Goal: Transaction & Acquisition: Book appointment/travel/reservation

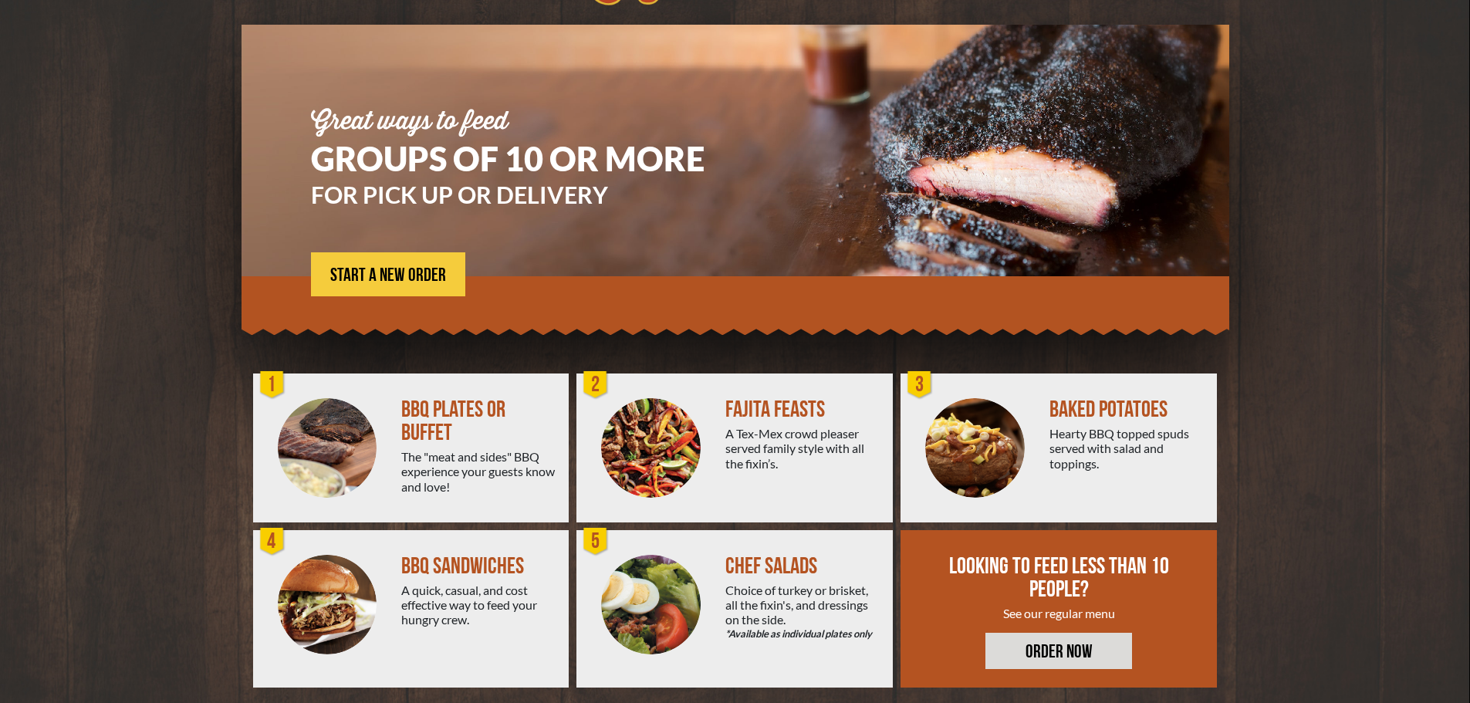
scroll to position [110, 0]
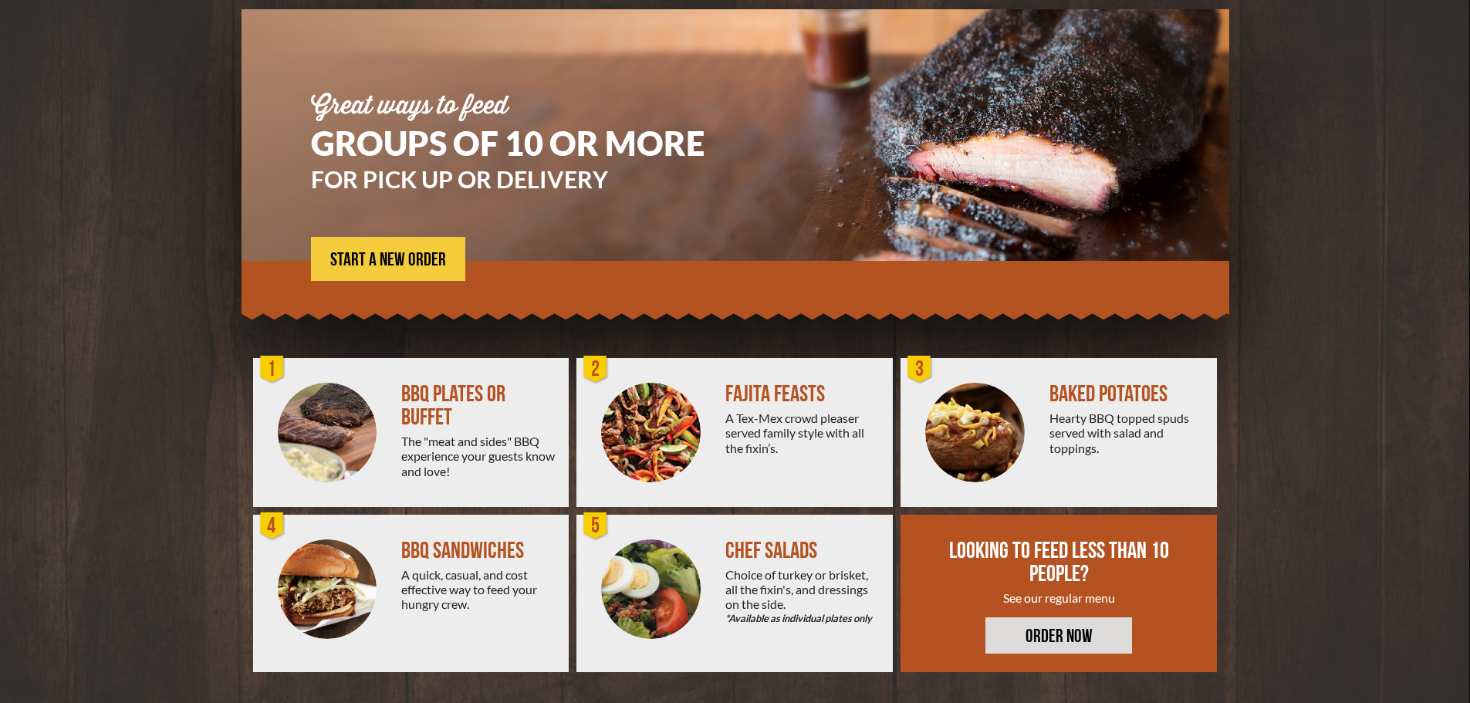
click at [795, 401] on div "FAJITA FEASTS" at bounding box center [802, 394] width 155 height 23
click at [633, 438] on img at bounding box center [651, 433] width 100 height 100
click at [384, 265] on span "START A NEW ORDER" at bounding box center [388, 260] width 116 height 19
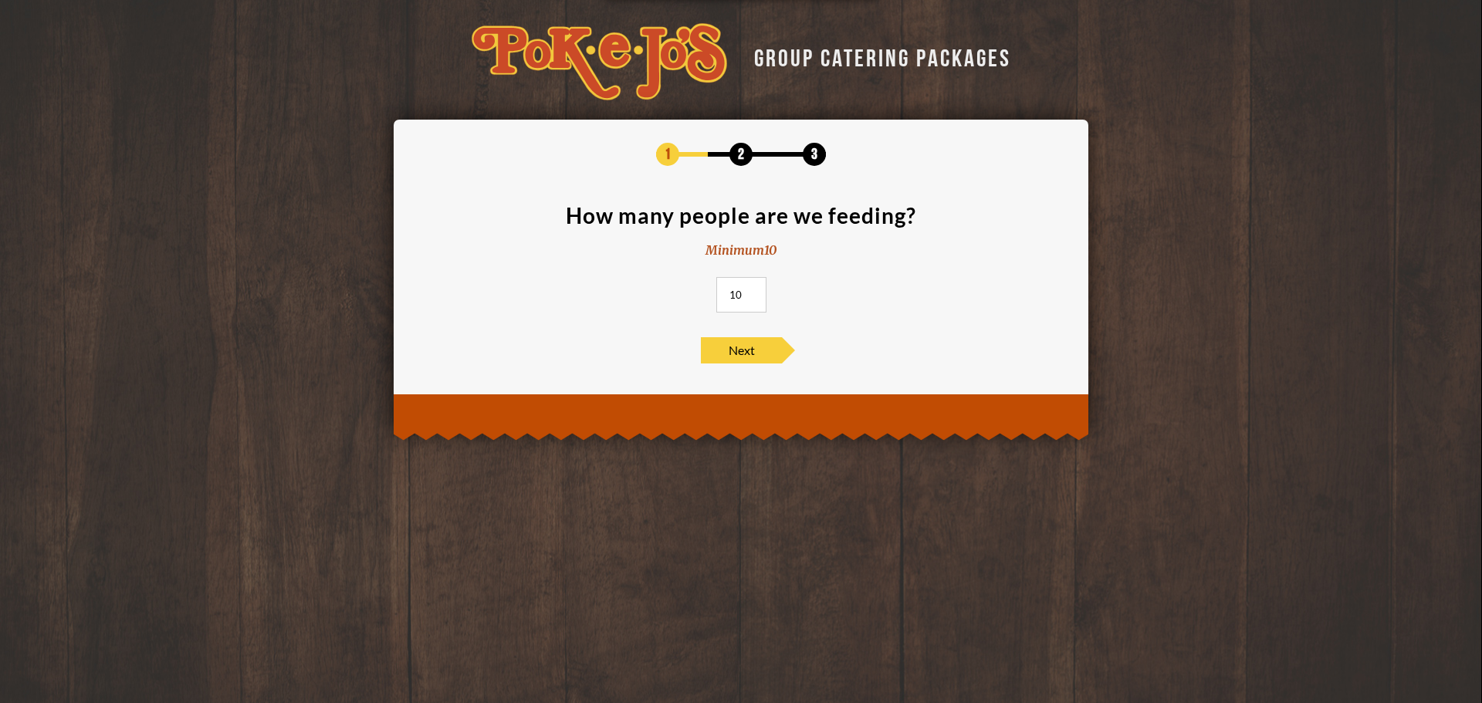
drag, startPoint x: 741, startPoint y: 290, endPoint x: 681, endPoint y: 290, distance: 60.2
click at [681, 290] on section "How many people are we feeding? Minimum 10 10" at bounding box center [741, 263] width 648 height 117
click at [746, 345] on span "Next" at bounding box center [741, 350] width 81 height 26
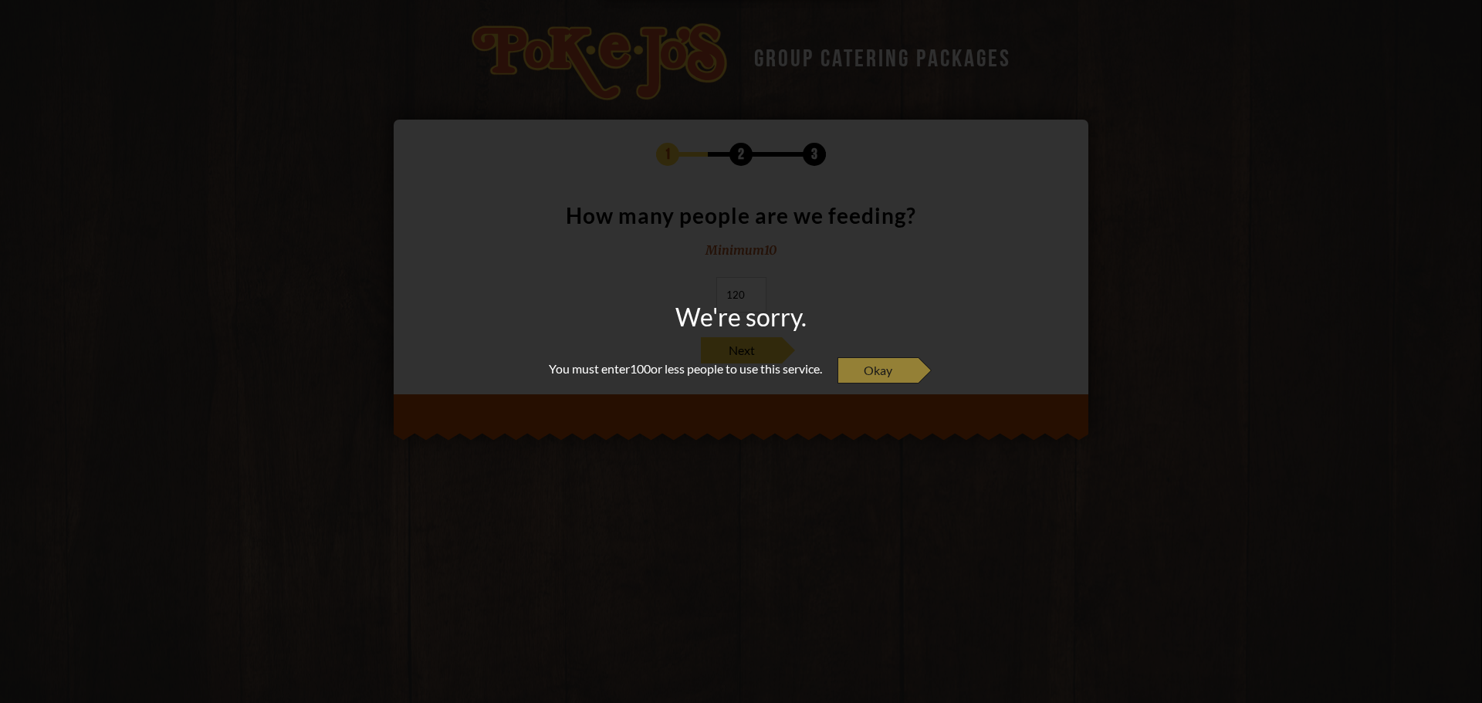
click at [874, 374] on span "Okay" at bounding box center [877, 370] width 81 height 26
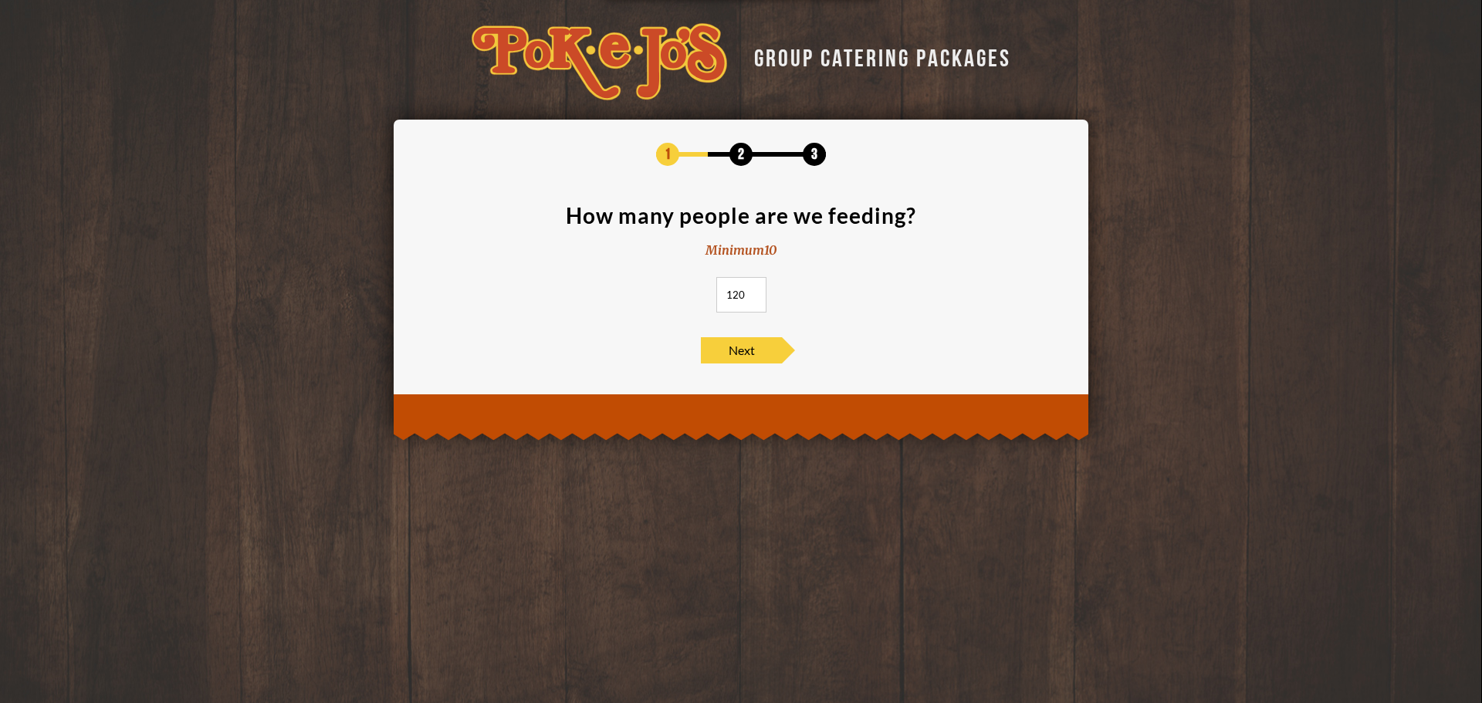
click at [749, 287] on input "120" at bounding box center [741, 294] width 50 height 35
click at [746, 291] on input "121" at bounding box center [741, 294] width 50 height 35
click at [741, 296] on input "121" at bounding box center [741, 294] width 50 height 35
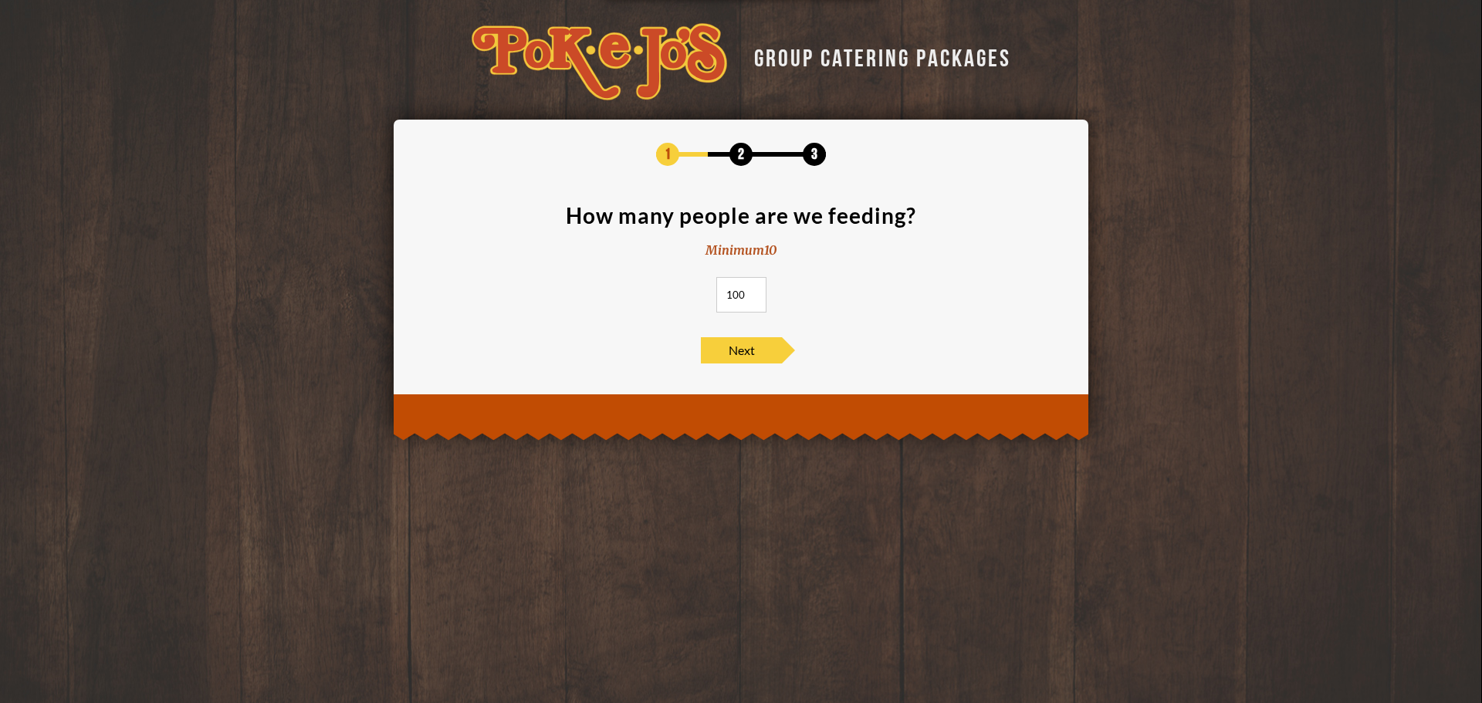
type input "100"
drag, startPoint x: 779, startPoint y: 289, endPoint x: 796, endPoint y: 294, distance: 17.8
click at [779, 289] on section "How many people are we feeding? Minimum 10 100" at bounding box center [741, 263] width 648 height 117
click at [766, 353] on span "Next" at bounding box center [741, 350] width 81 height 26
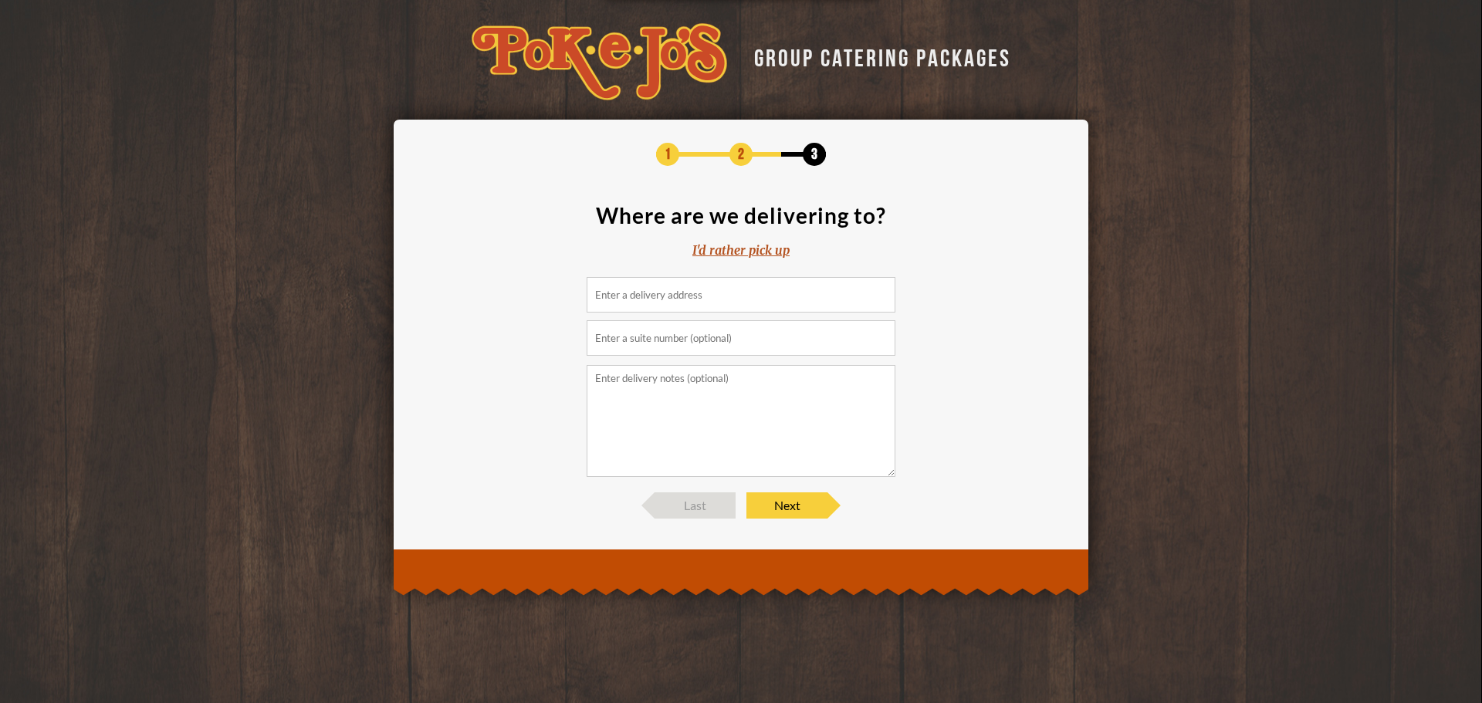
click at [757, 294] on input at bounding box center [740, 294] width 309 height 35
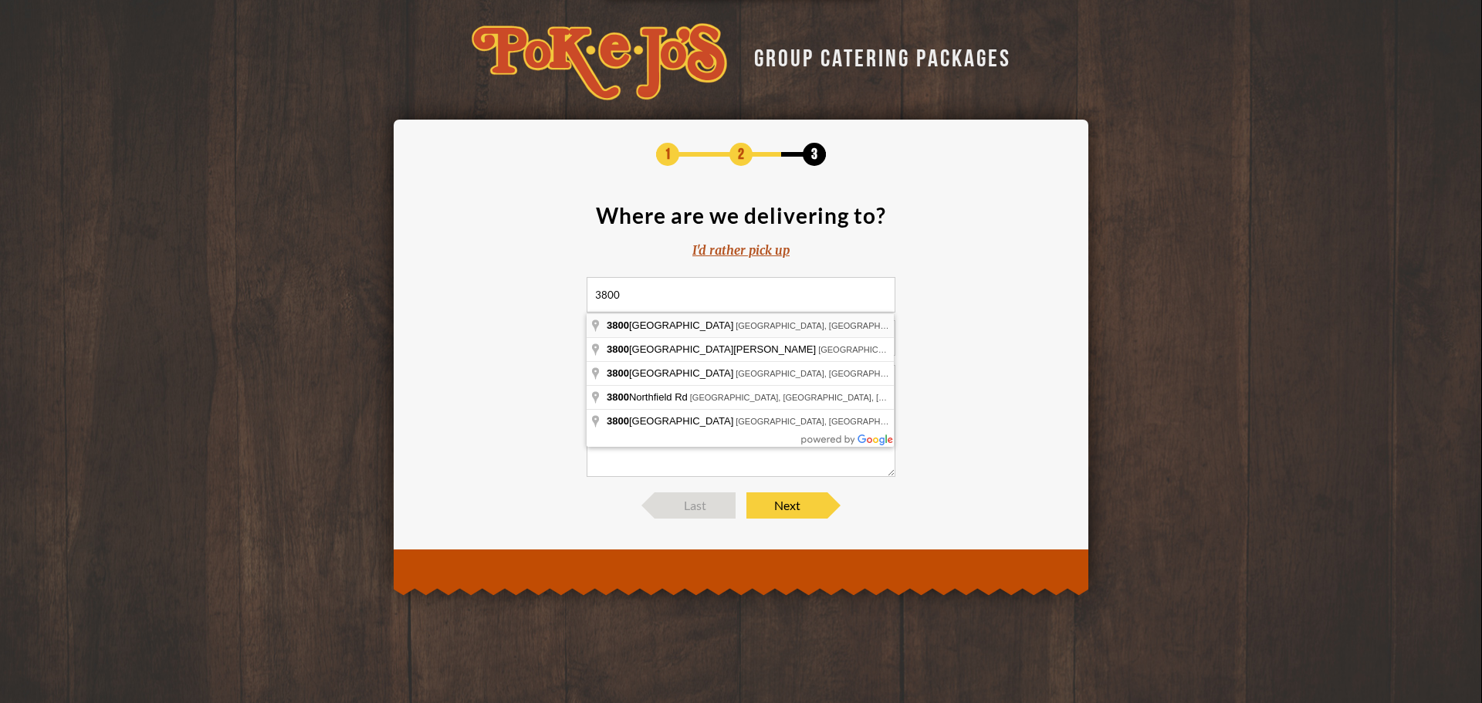
type input "[STREET_ADDRESS]"
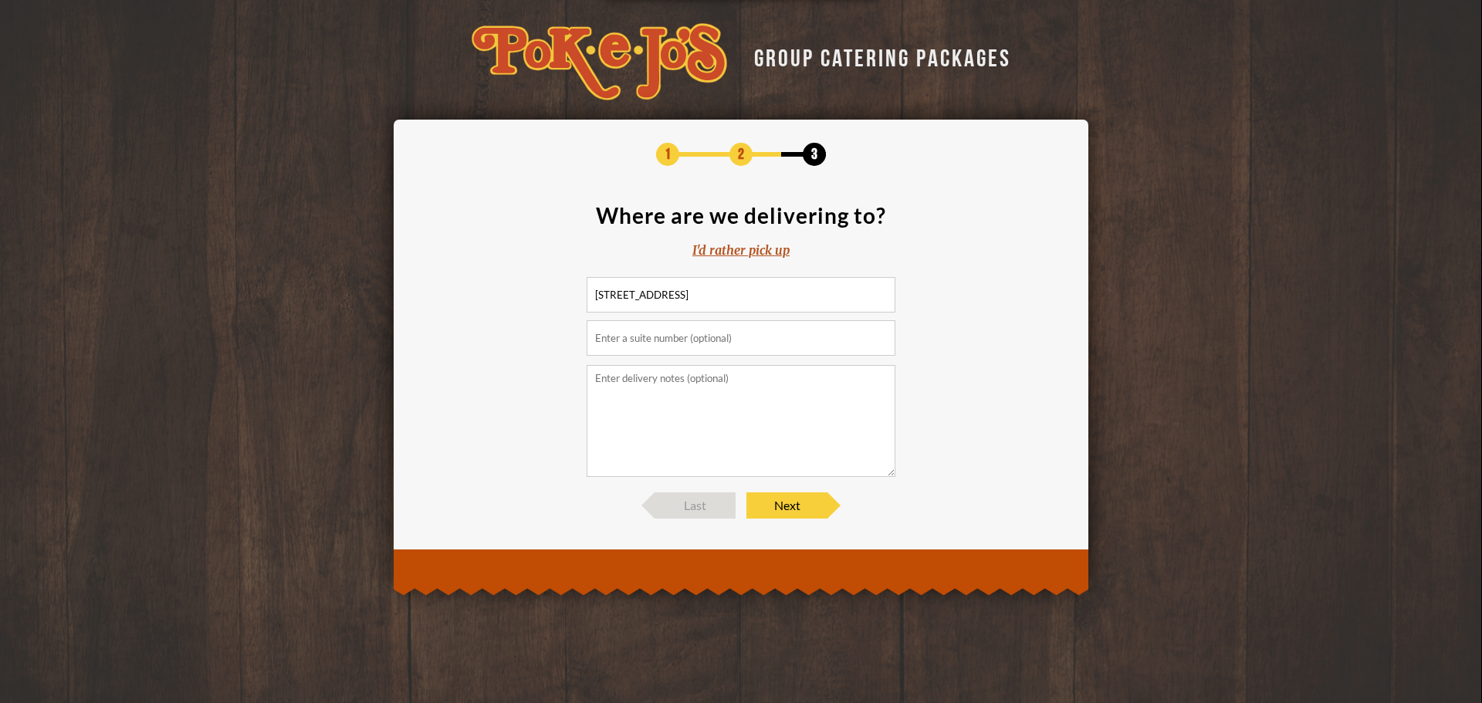
click at [741, 346] on input "text" at bounding box center [740, 337] width 309 height 35
type input "[STREET_ADDRESS]"
click at [815, 500] on span "Next" at bounding box center [786, 505] width 81 height 26
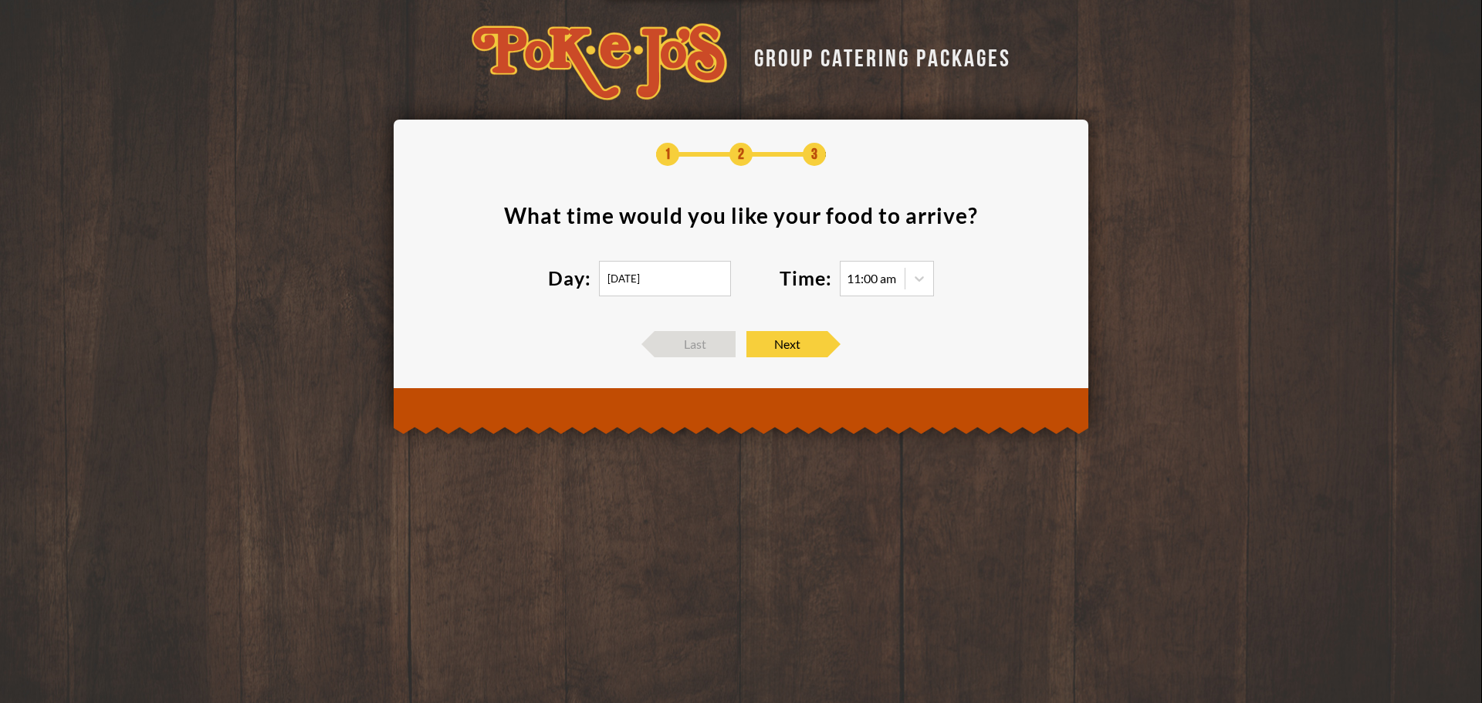
click at [689, 282] on input "[DATE]" at bounding box center [665, 278] width 132 height 35
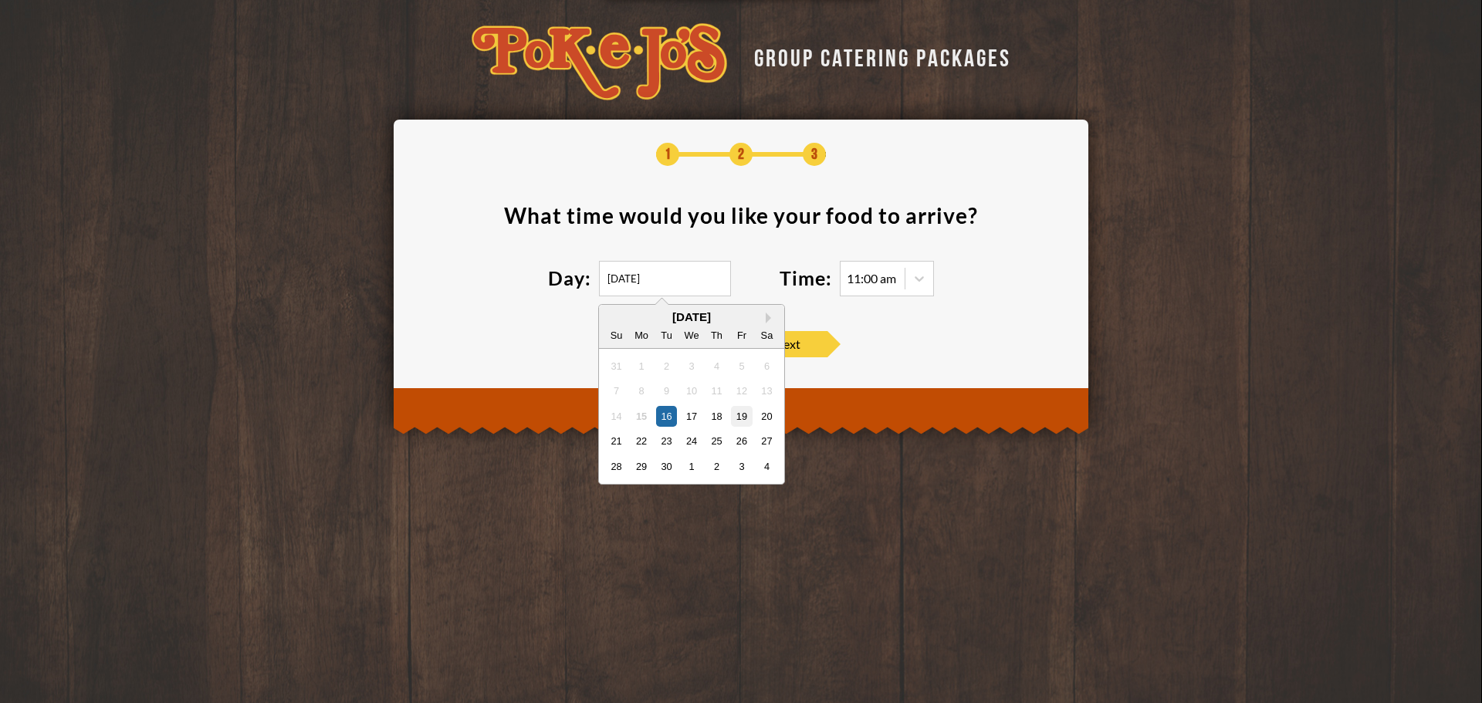
click at [744, 412] on div "19" at bounding box center [741, 415] width 21 height 21
type input "[DATE]"
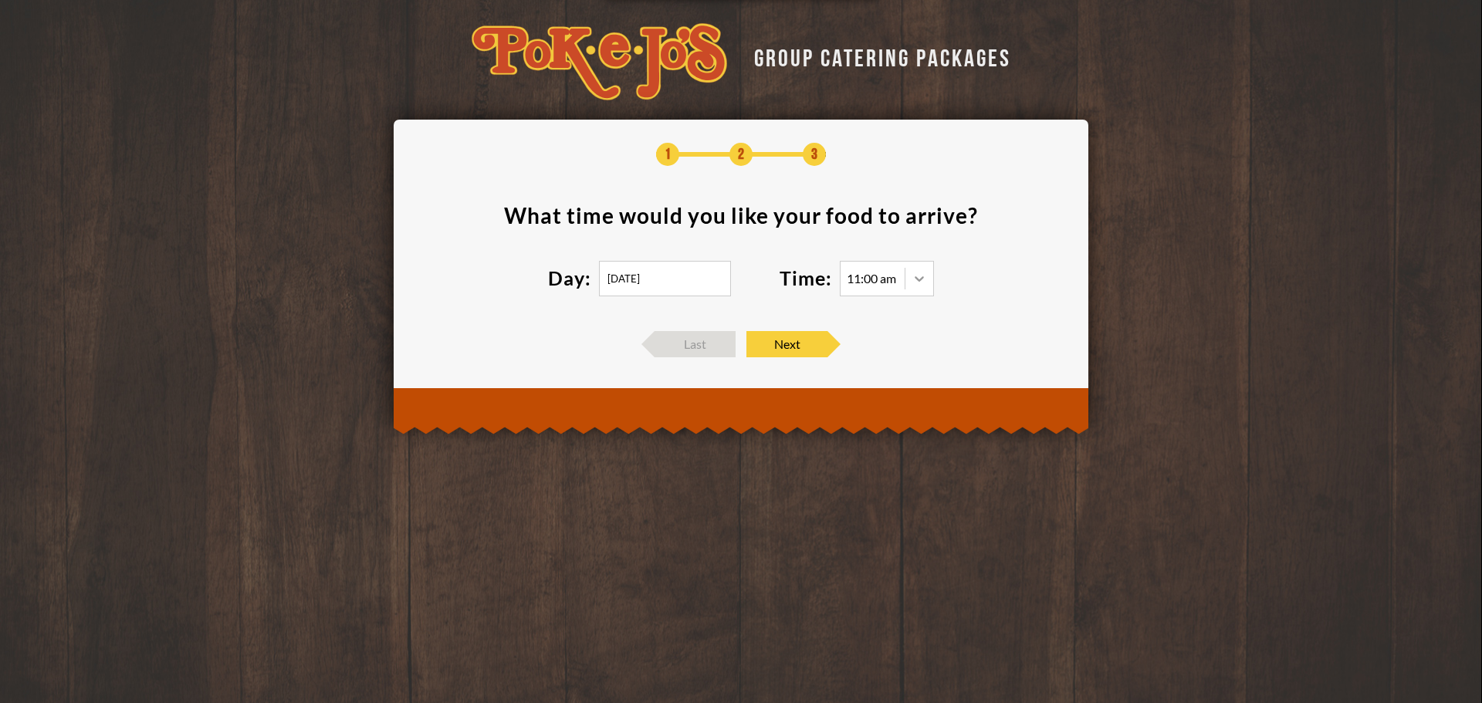
click at [912, 280] on icon at bounding box center [918, 278] width 15 height 15
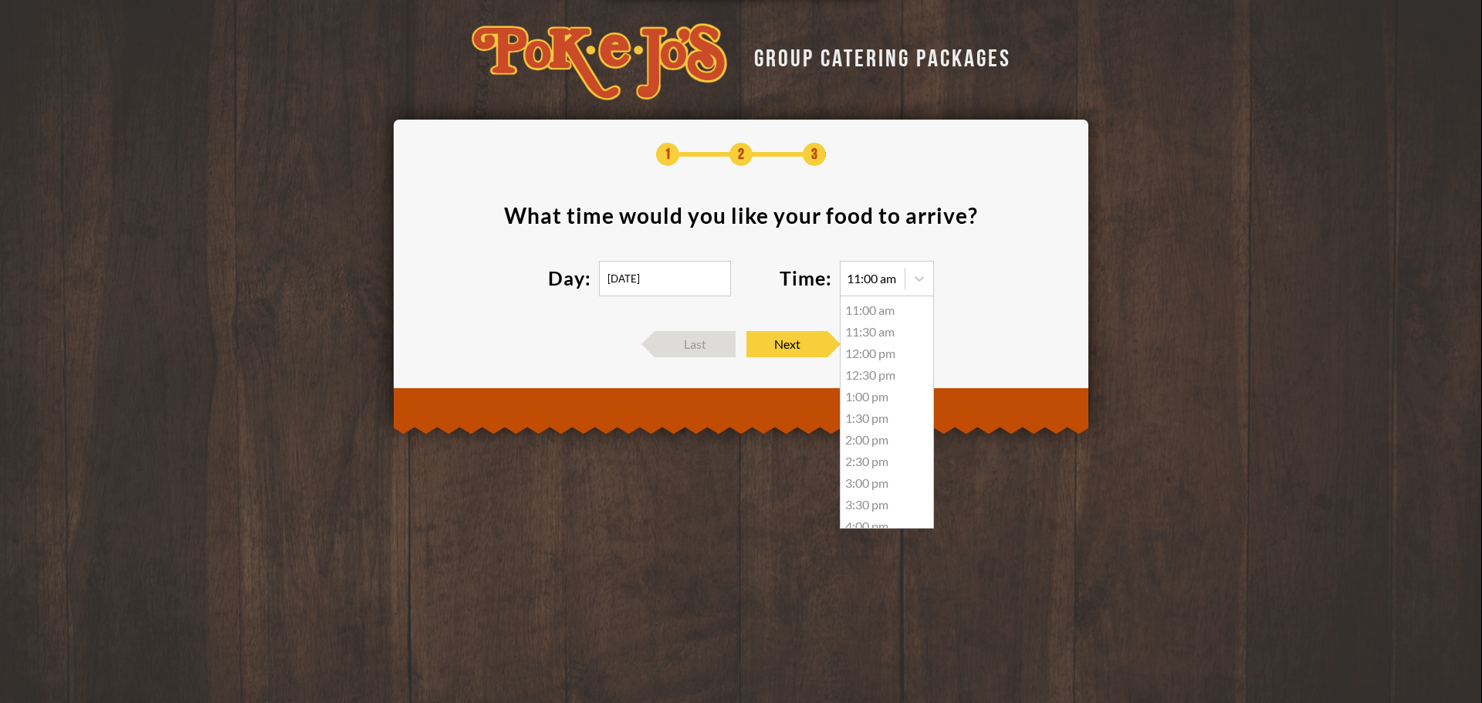
click at [868, 332] on div "11:30 am" at bounding box center [886, 332] width 93 height 22
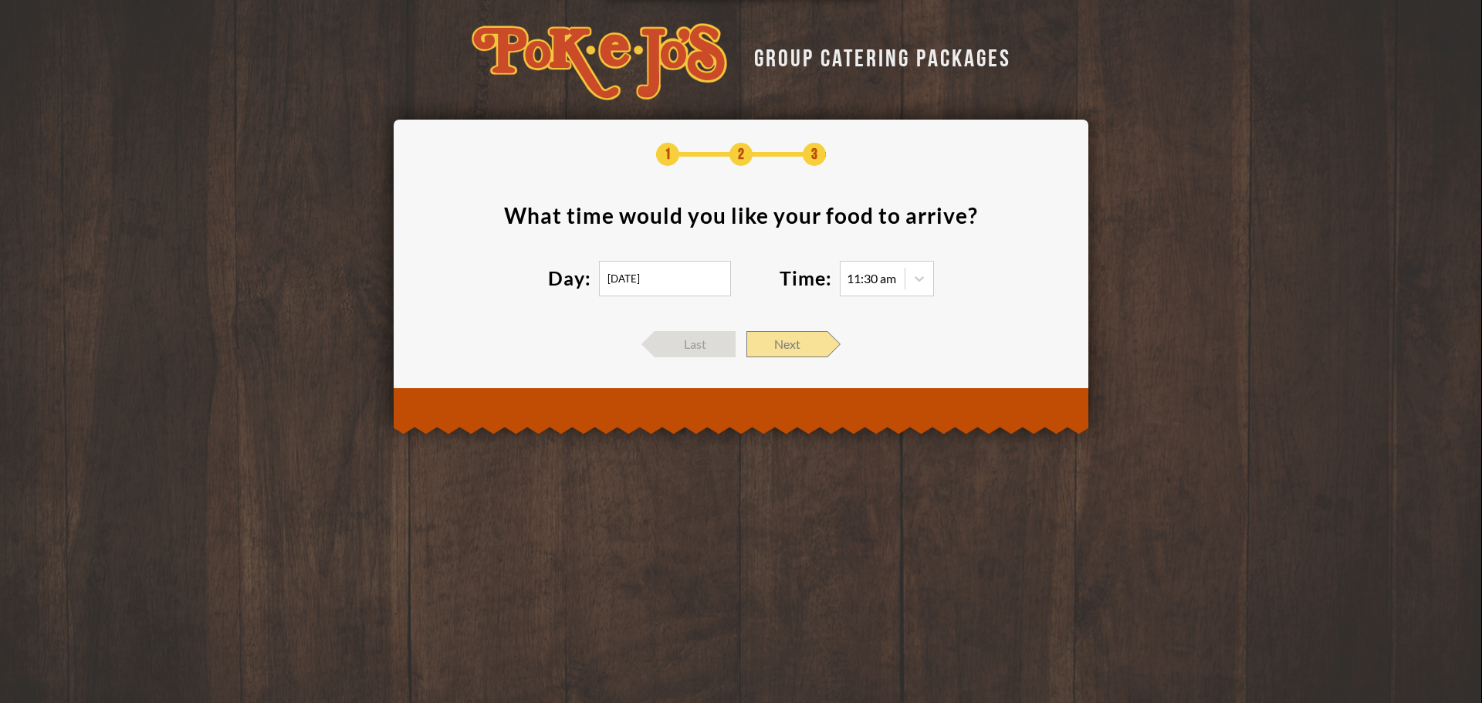
click at [799, 346] on span "Next" at bounding box center [786, 344] width 81 height 26
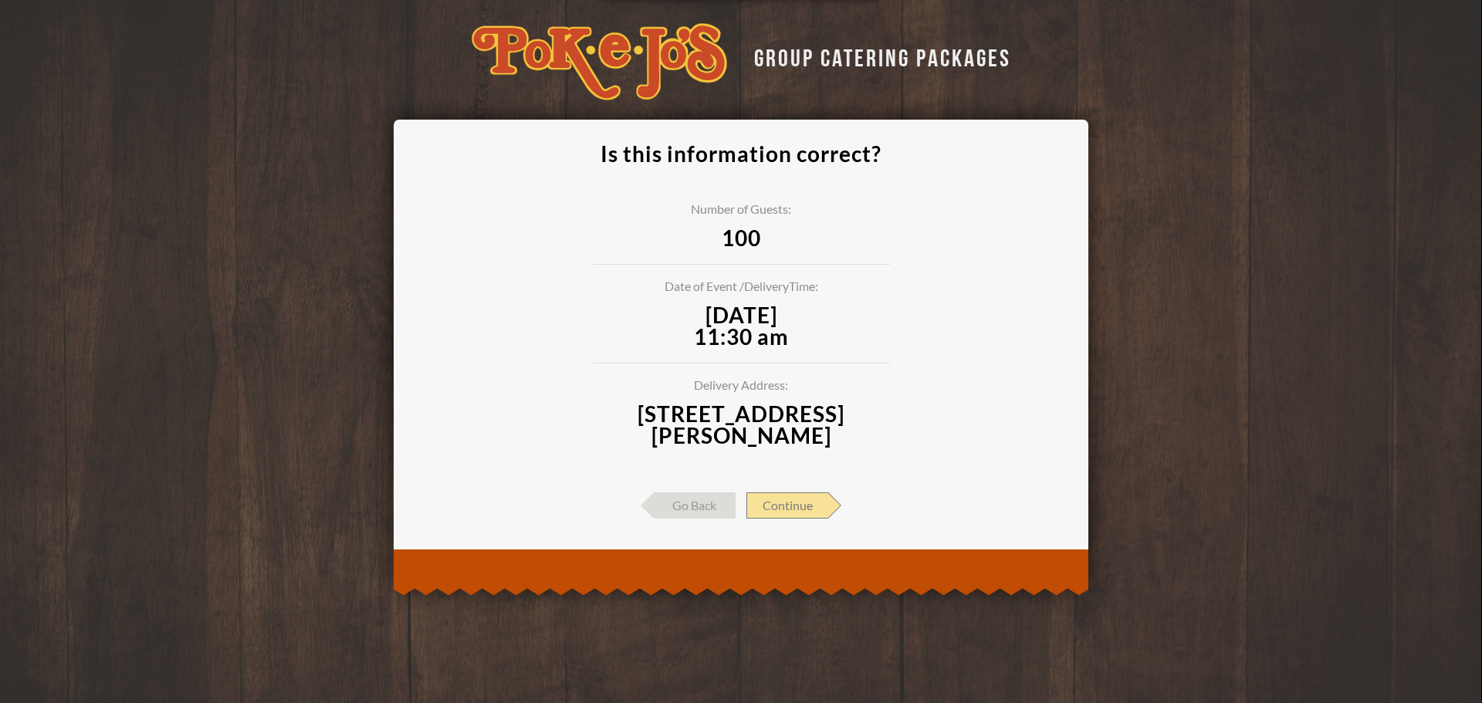
click at [793, 506] on span "Continue" at bounding box center [787, 505] width 82 height 26
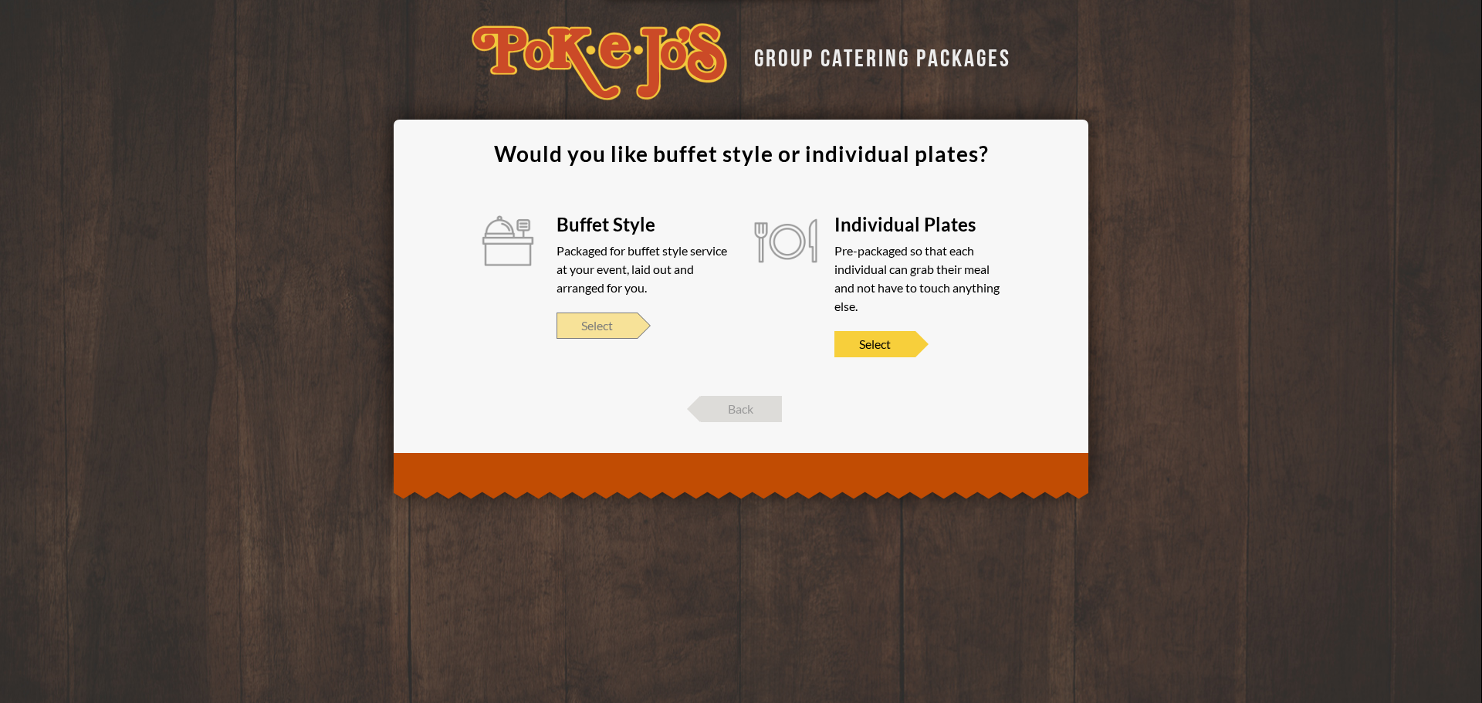
click at [610, 332] on span "Select" at bounding box center [596, 326] width 81 height 26
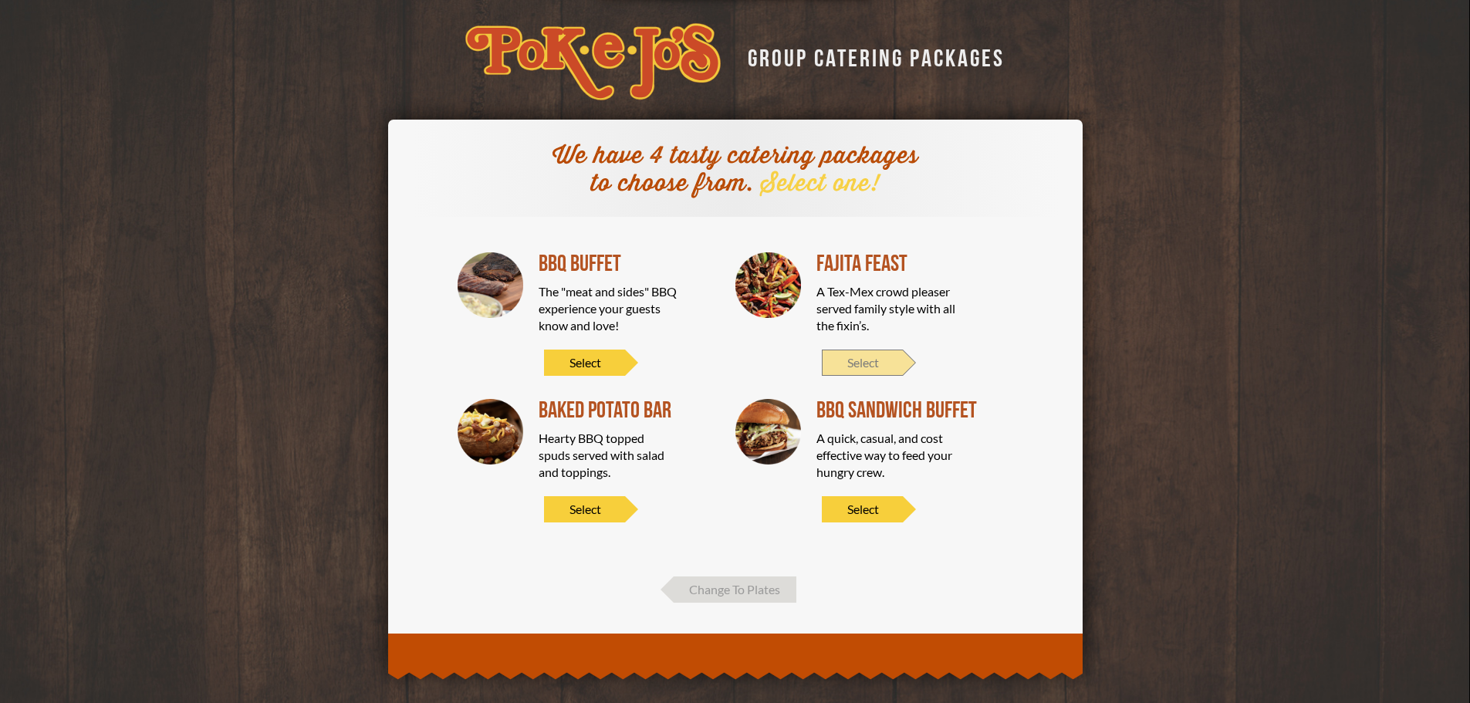
click at [864, 355] on span "Select" at bounding box center [862, 363] width 81 height 26
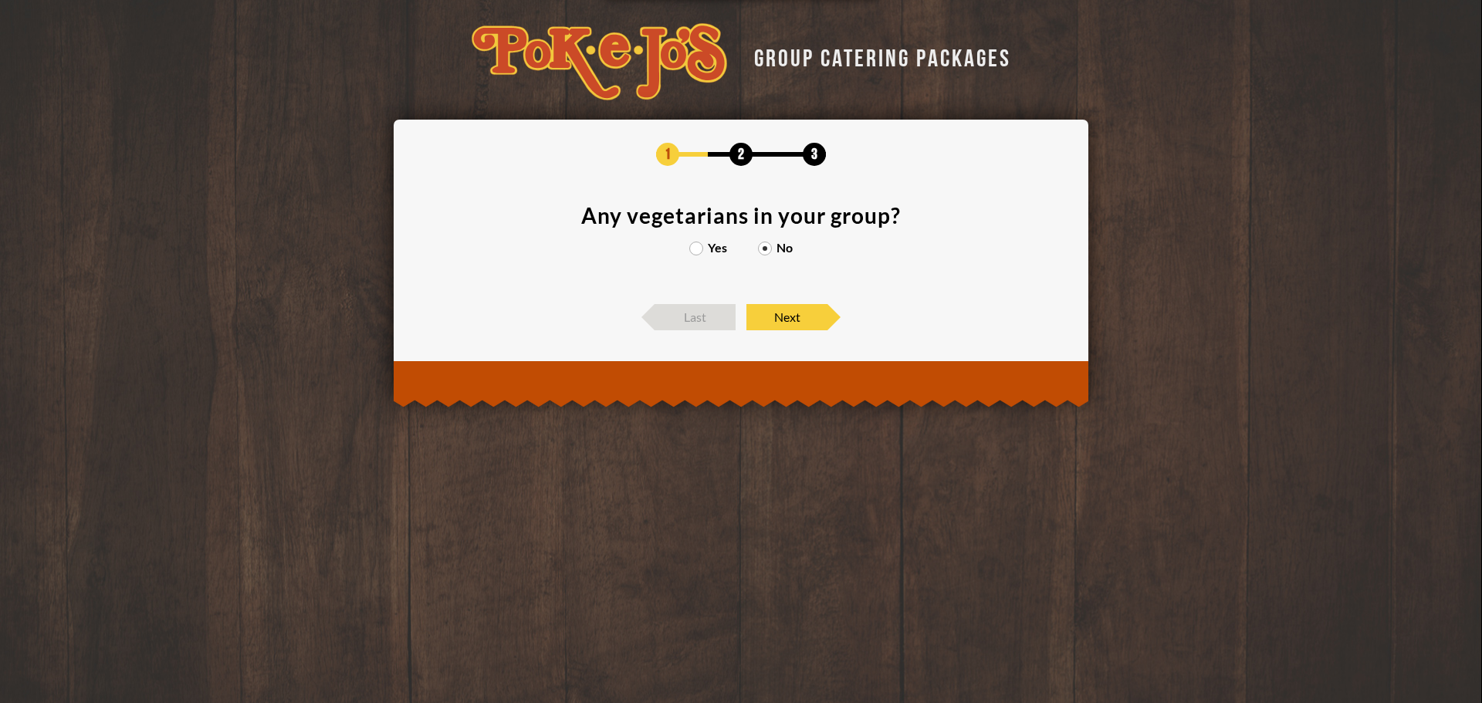
click at [691, 240] on section "Any vegetarians in your group? Yes No" at bounding box center [741, 247] width 648 height 84
click at [698, 253] on label "Yes" at bounding box center [708, 248] width 38 height 12
click at [0, 0] on input "Yes" at bounding box center [0, 0] width 0 height 0
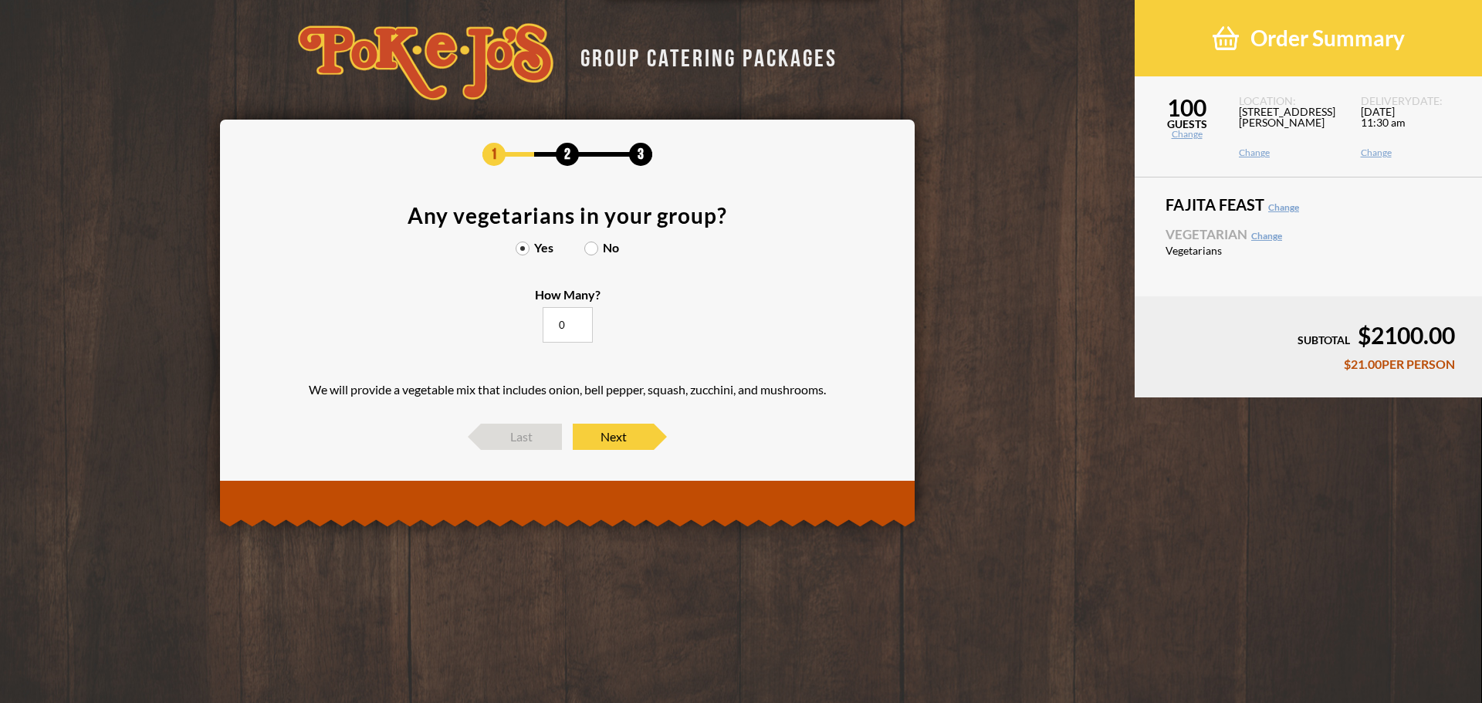
drag, startPoint x: 567, startPoint y: 321, endPoint x: 552, endPoint y: 318, distance: 15.7
click at [552, 318] on input "0" at bounding box center [568, 324] width 50 height 35
click at [698, 341] on section "Any vegetarians in your group? Yes No How Many? 20 We will provide a vegetable …" at bounding box center [567, 307] width 648 height 204
click at [556, 323] on input "20" at bounding box center [568, 324] width 50 height 35
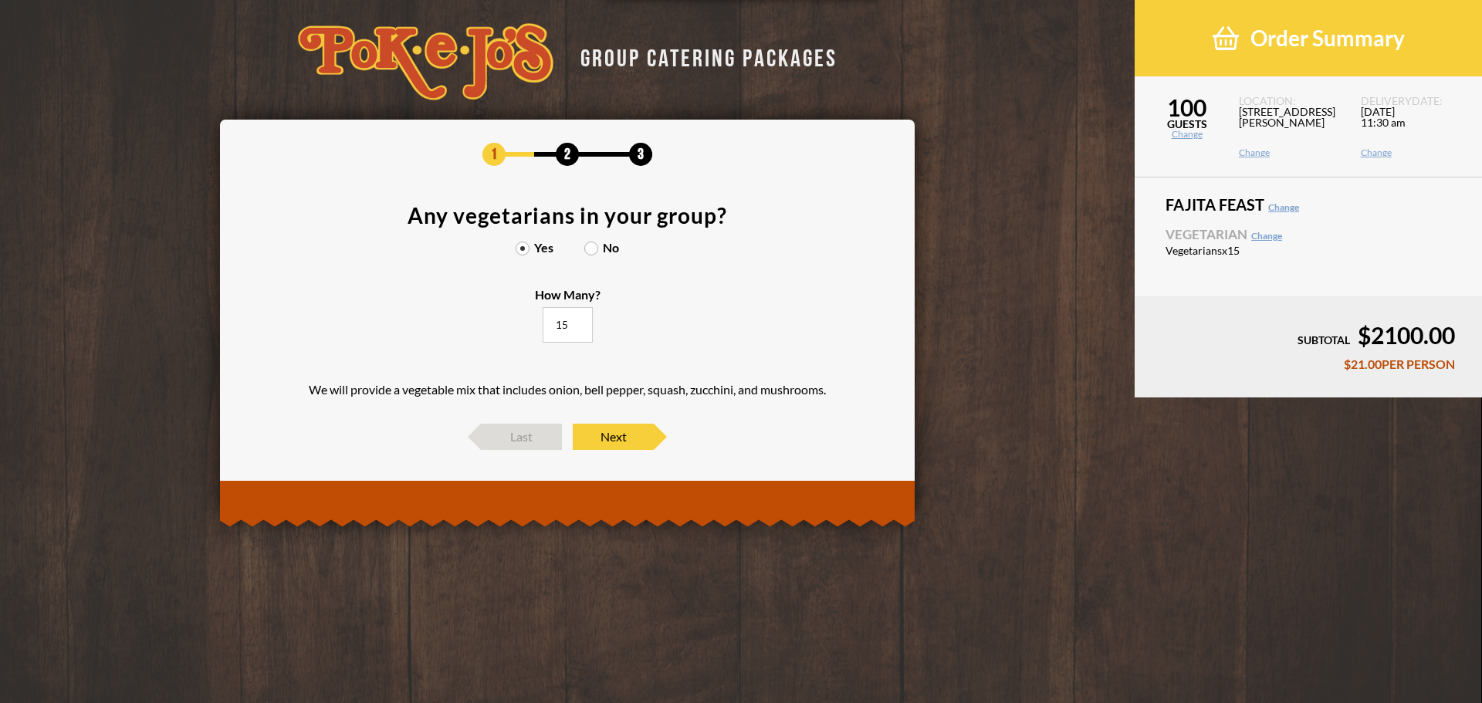
type input "15"
click at [651, 357] on section "Any vegetarians in your group? Yes No How Many? 15 We will provide a vegetable …" at bounding box center [567, 307] width 648 height 204
click at [621, 440] on span "Next" at bounding box center [613, 437] width 81 height 26
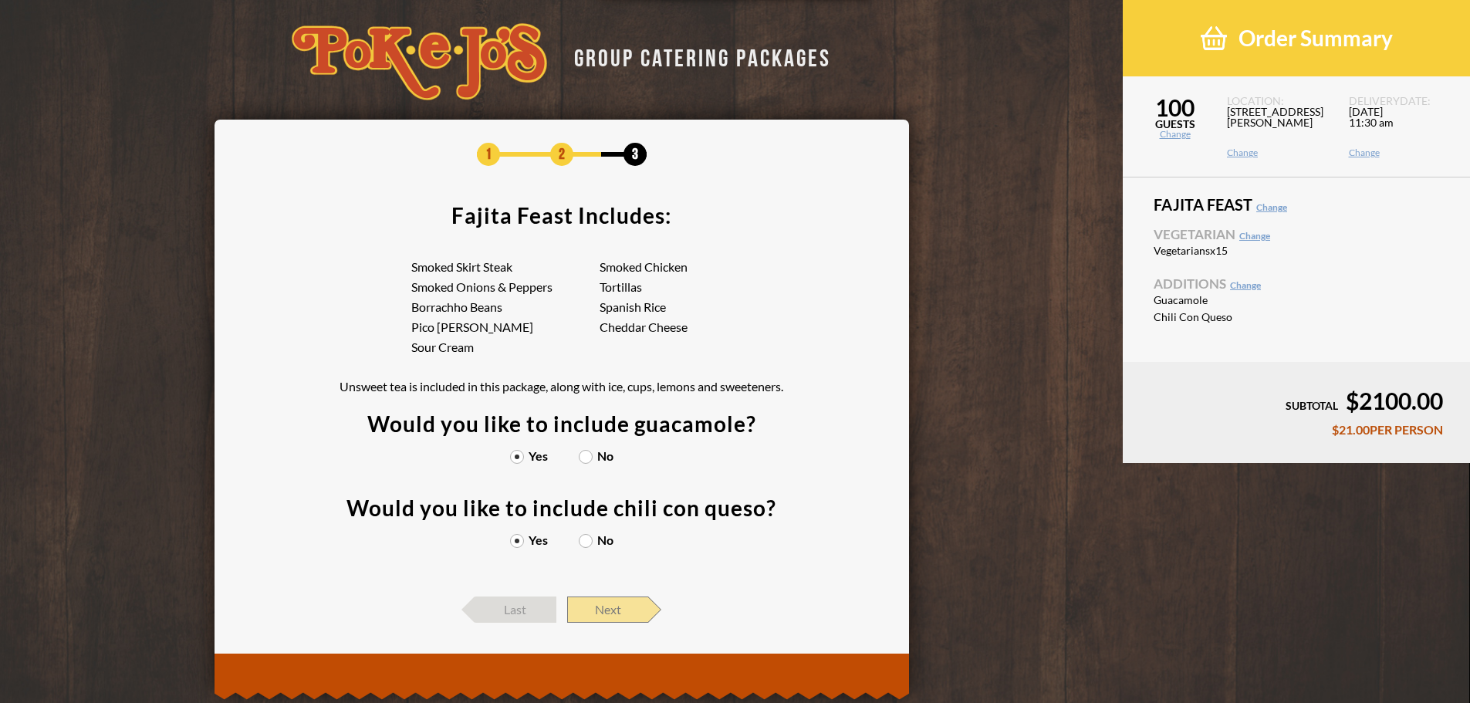
click at [626, 612] on span "Next" at bounding box center [607, 610] width 81 height 26
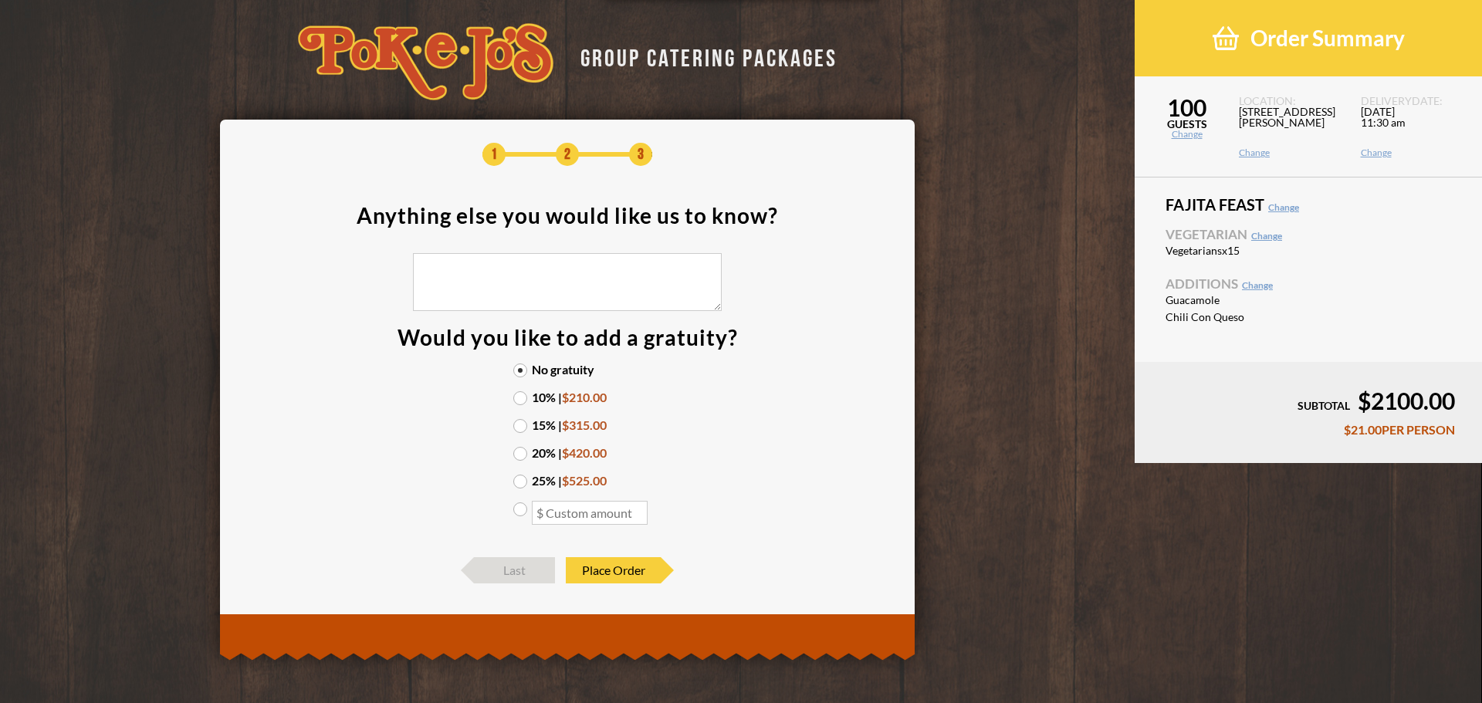
click at [1265, 233] on link "Change" at bounding box center [1266, 236] width 31 height 12
click at [1265, 234] on link "Change" at bounding box center [1266, 236] width 31 height 12
click at [516, 398] on label "10% | $210.00" at bounding box center [567, 397] width 108 height 12
click at [0, 0] on input "10% | $210.00" at bounding box center [0, 0] width 0 height 0
drag, startPoint x: 502, startPoint y: 567, endPoint x: 494, endPoint y: 570, distance: 8.1
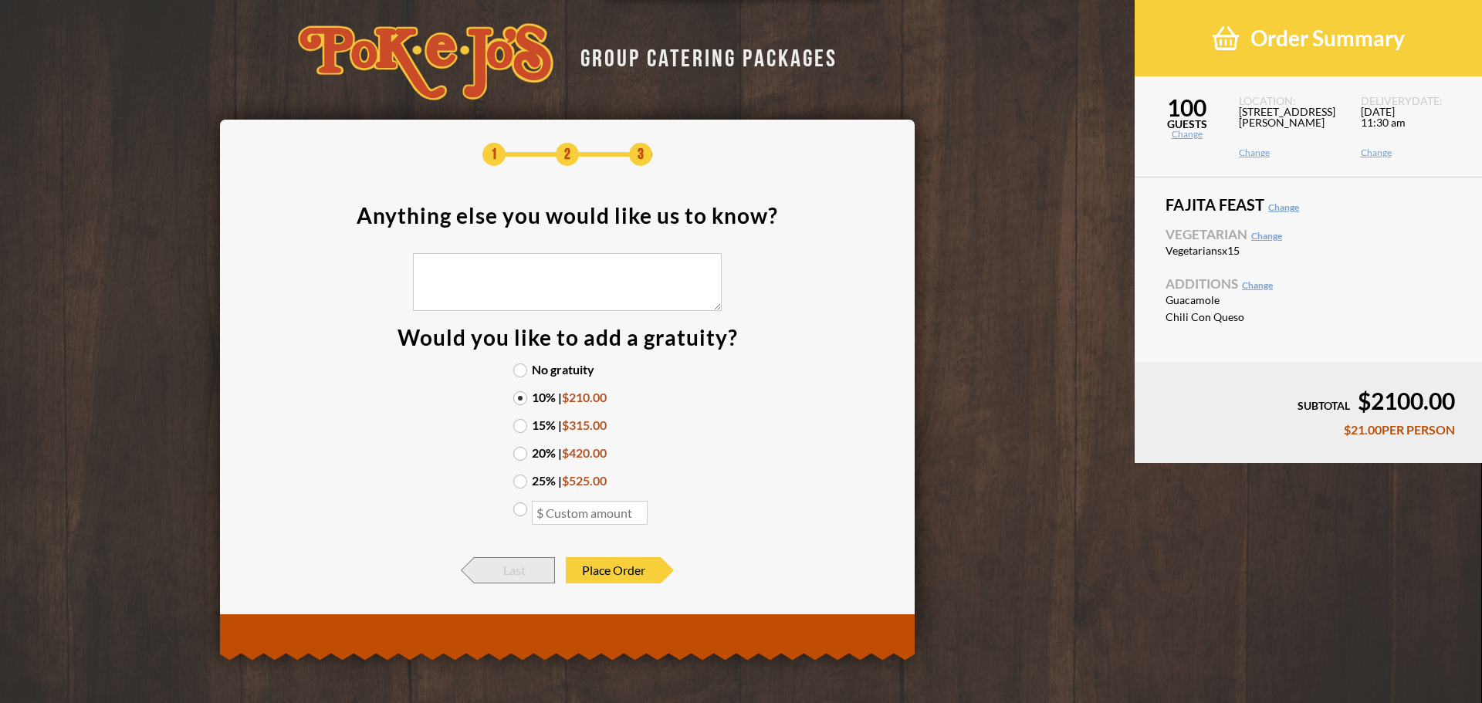
click at [494, 570] on span "Last" at bounding box center [514, 570] width 81 height 26
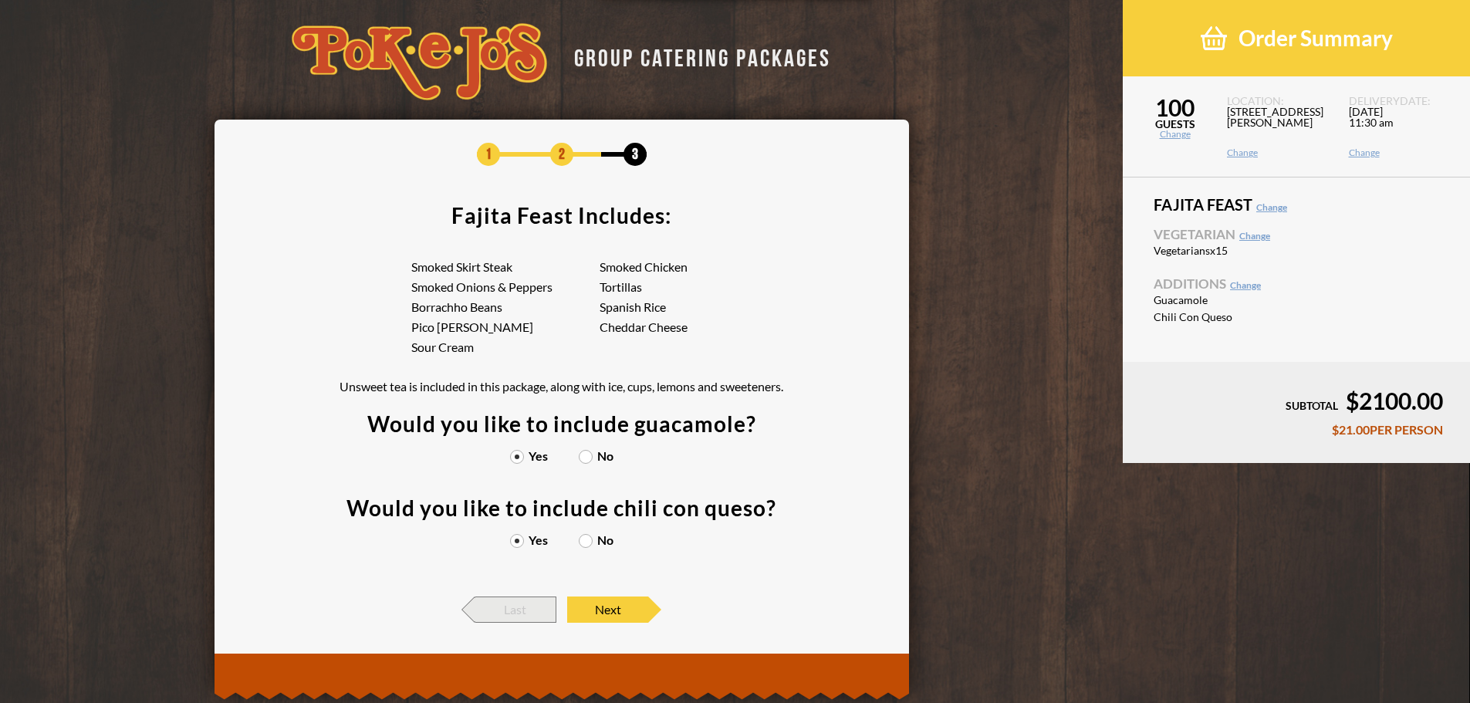
click at [505, 620] on span "Last" at bounding box center [515, 610] width 81 height 26
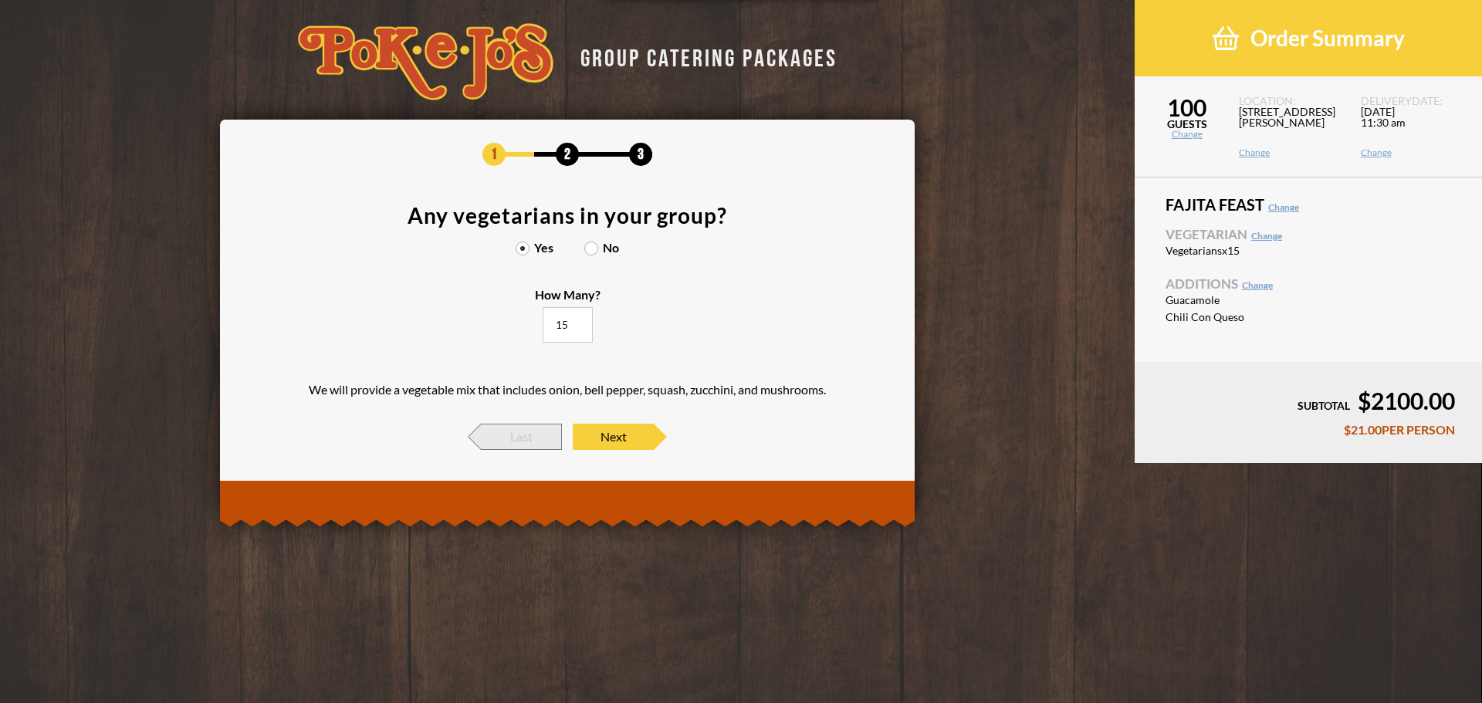
click at [534, 443] on span "Last" at bounding box center [521, 437] width 81 height 26
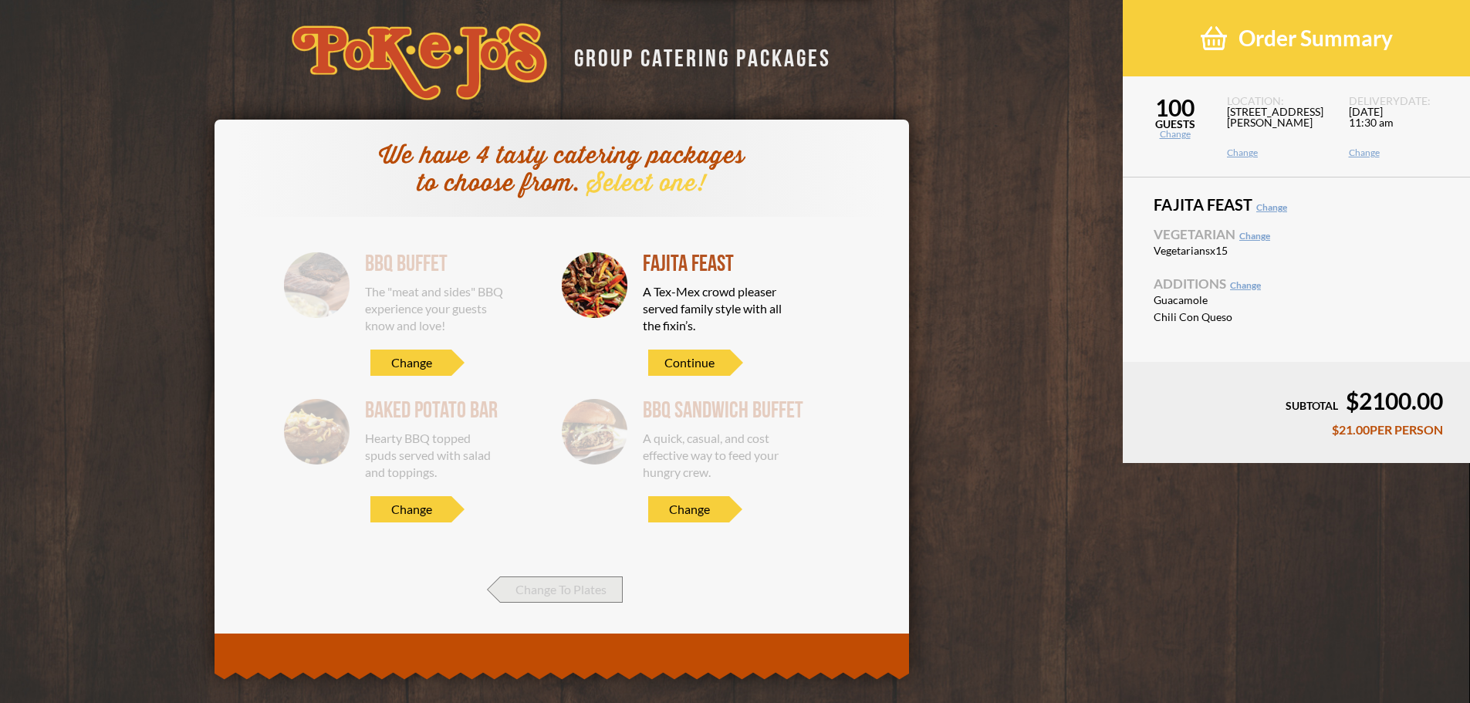
click at [519, 589] on span "Change To Plates" at bounding box center [561, 589] width 123 height 26
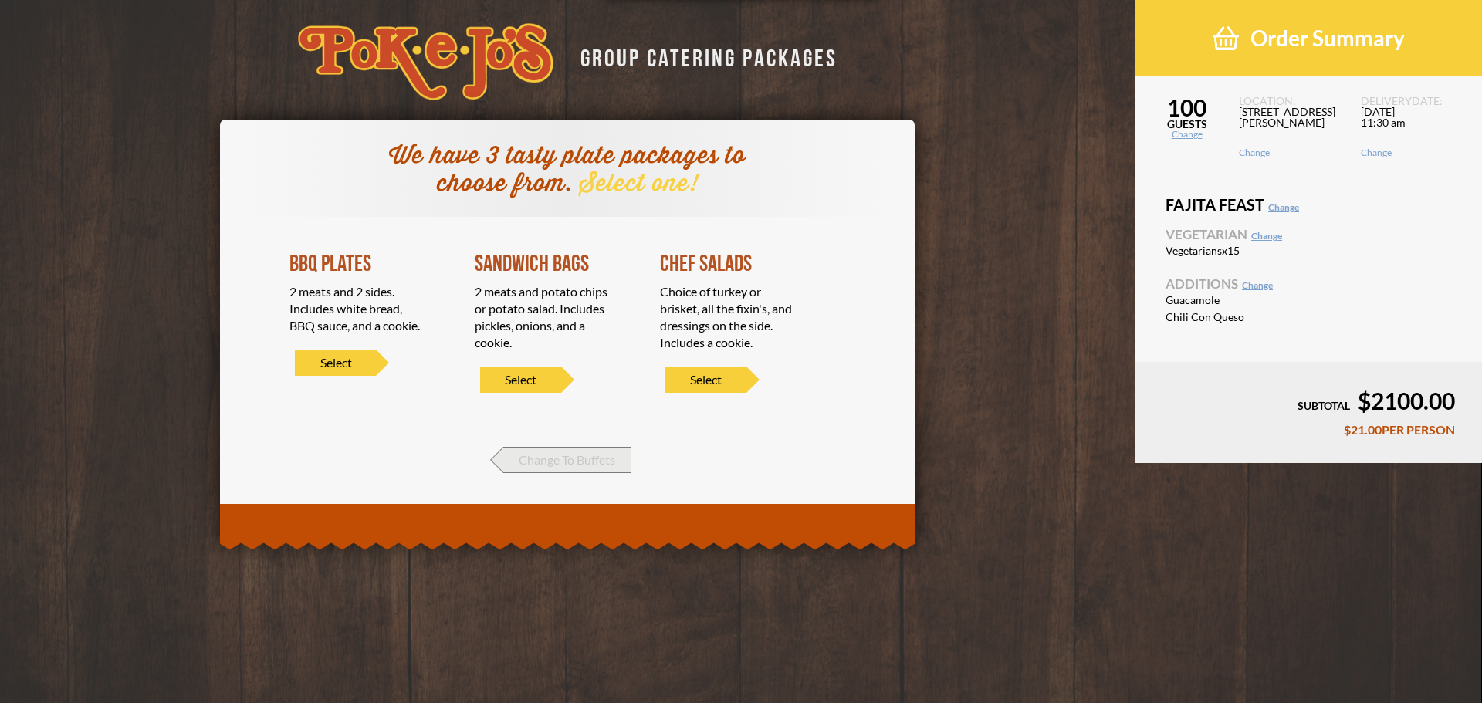
click at [558, 465] on span "Change To Buffets" at bounding box center [567, 460] width 128 height 26
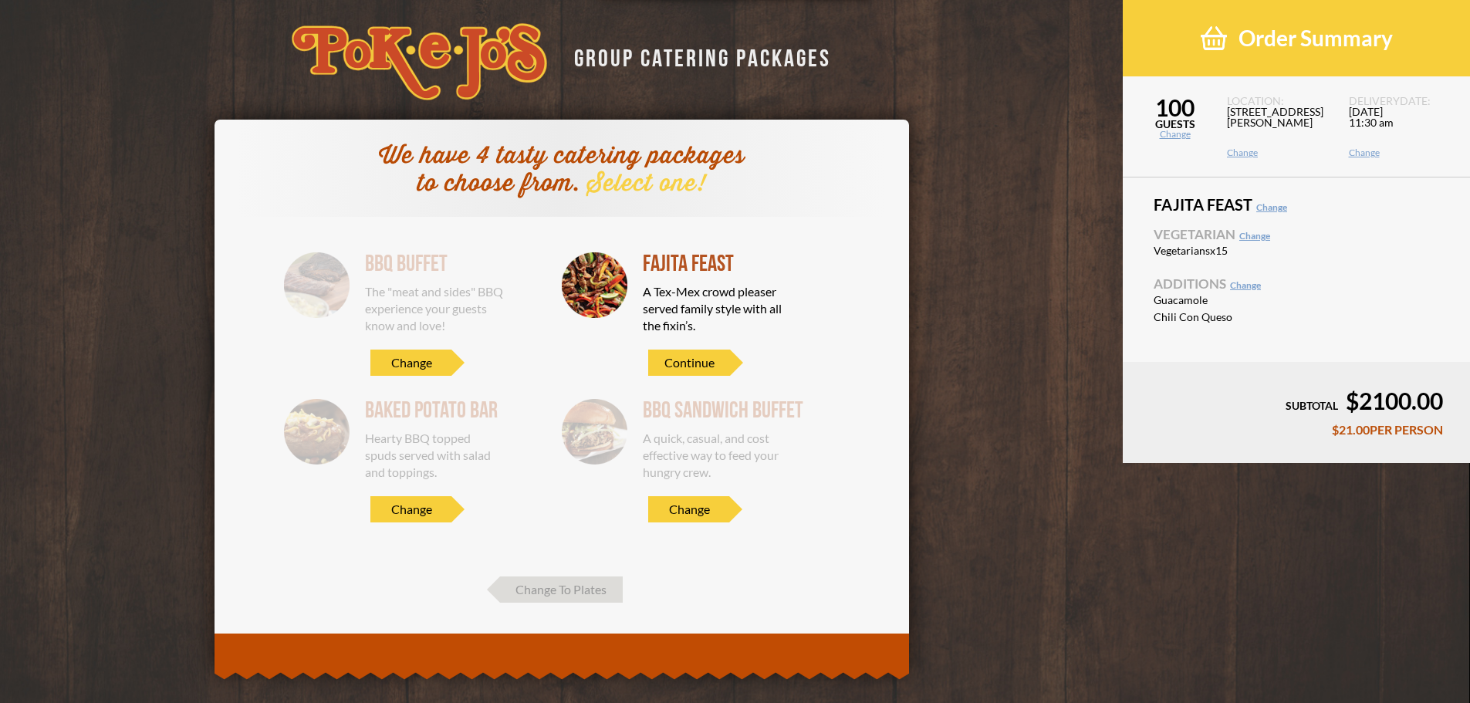
click at [1253, 234] on link "Change" at bounding box center [1254, 236] width 31 height 12
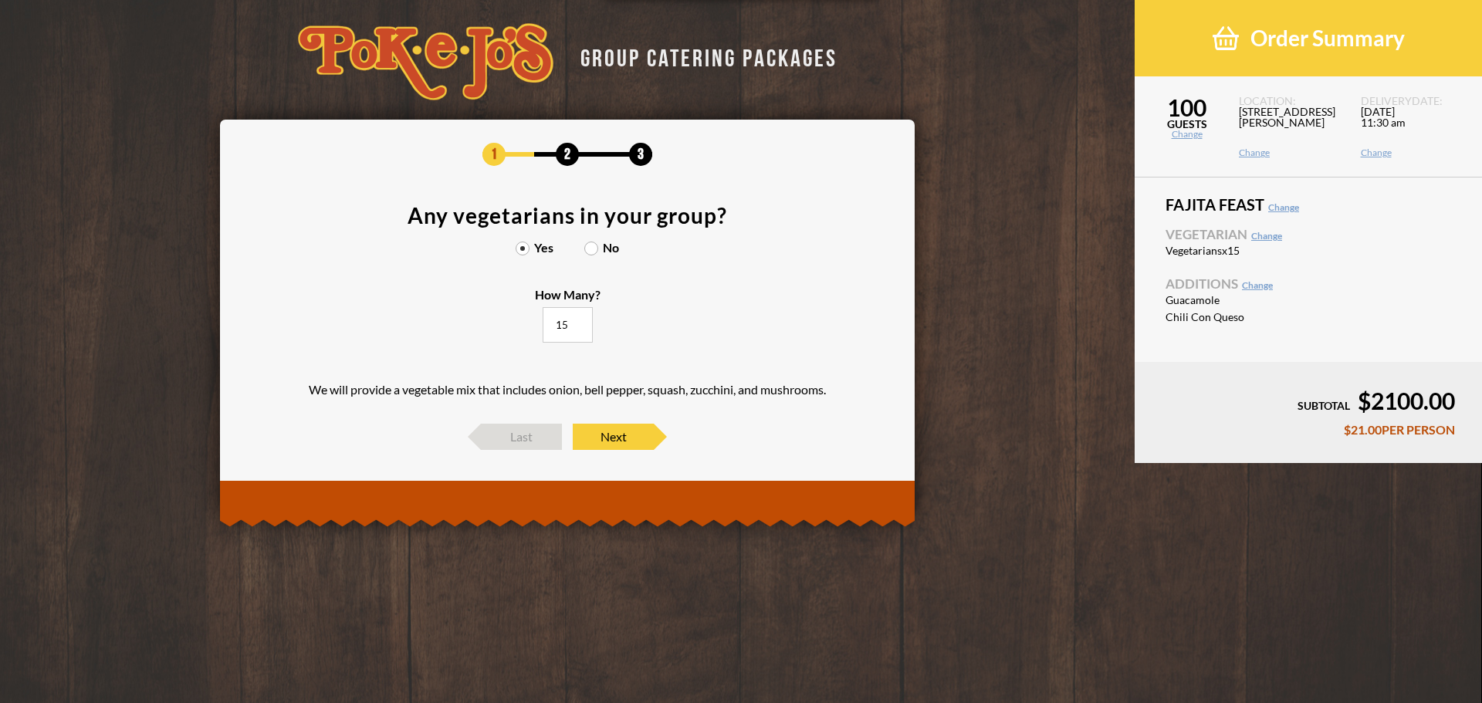
click at [561, 325] on input "15" at bounding box center [568, 324] width 50 height 35
click at [759, 342] on section "Any vegetarians in your group? Yes No How Many? 15 We will provide a vegetable …" at bounding box center [567, 307] width 648 height 204
